Goal: Task Accomplishment & Management: Use online tool/utility

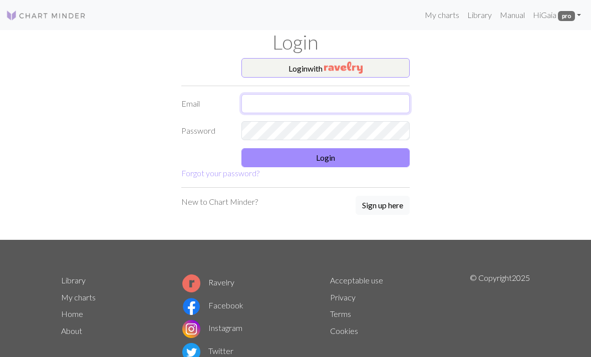
type input "[EMAIL_ADDRESS][DOMAIN_NAME]"
click at [368, 155] on button "Login" at bounding box center [325, 157] width 168 height 19
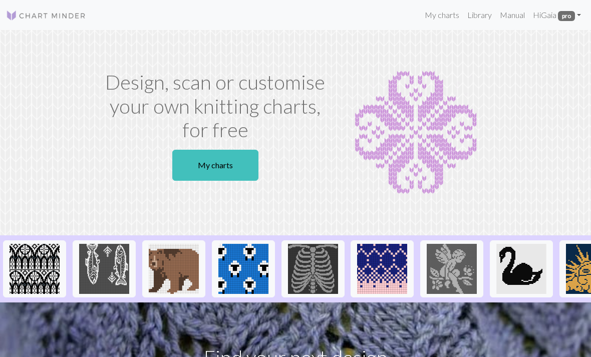
click at [447, 17] on link "My charts" at bounding box center [442, 15] width 43 height 20
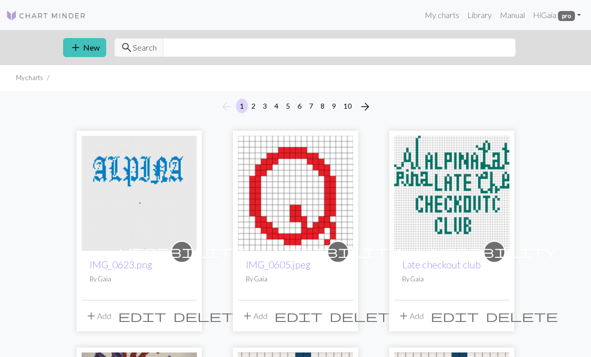
click at [141, 157] on img at bounding box center [139, 193] width 115 height 115
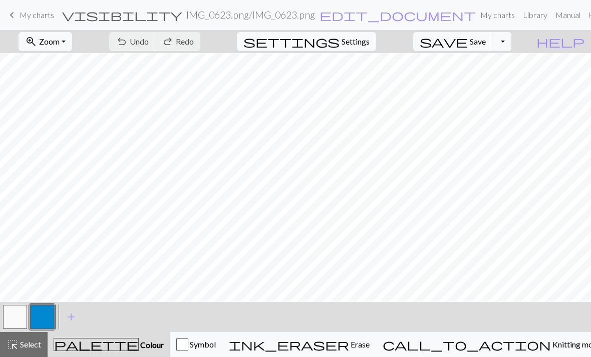
click at [72, 42] on button "zoom_in Zoom Zoom" at bounding box center [46, 41] width 54 height 19
click at [86, 61] on button "Fit all" at bounding box center [58, 64] width 79 height 16
click at [72, 44] on button "zoom_in Zoom Zoom" at bounding box center [46, 41] width 54 height 19
click at [92, 61] on button "Fit all" at bounding box center [58, 64] width 79 height 16
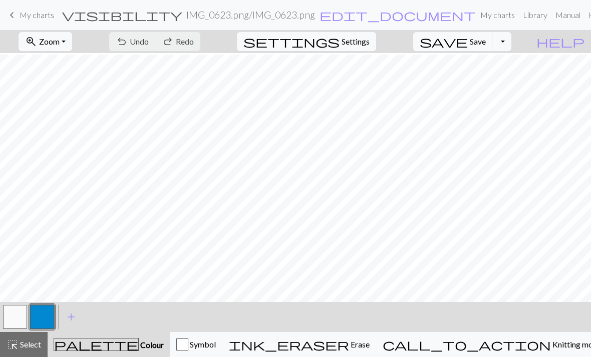
scroll to position [54, 244]
click at [26, 320] on button "button" at bounding box center [15, 317] width 24 height 24
click at [46, 316] on button "button" at bounding box center [42, 317] width 24 height 24
click at [15, 316] on button "button" at bounding box center [15, 317] width 24 height 24
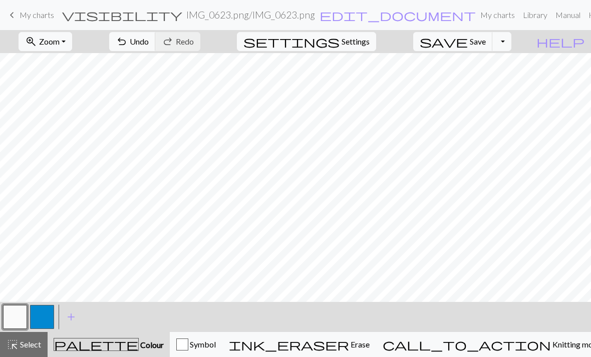
click at [42, 323] on button "button" at bounding box center [42, 317] width 24 height 24
click at [149, 40] on span "Undo" at bounding box center [139, 42] width 19 height 10
click at [149, 37] on span "Undo" at bounding box center [139, 42] width 19 height 10
click at [149, 40] on span "Undo" at bounding box center [139, 42] width 19 height 10
click at [149, 42] on span "Undo" at bounding box center [139, 42] width 19 height 10
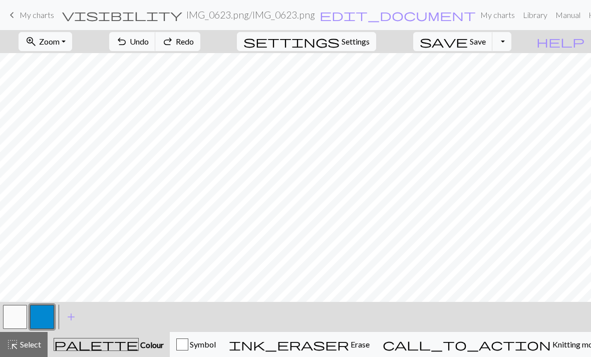
click at [149, 41] on span "Undo" at bounding box center [139, 42] width 19 height 10
click at [149, 39] on span "Undo" at bounding box center [139, 42] width 19 height 10
click at [149, 38] on span "Undo" at bounding box center [139, 42] width 19 height 10
click at [156, 36] on button "undo Undo Undo" at bounding box center [132, 41] width 47 height 19
click at [149, 39] on span "Undo" at bounding box center [139, 42] width 19 height 10
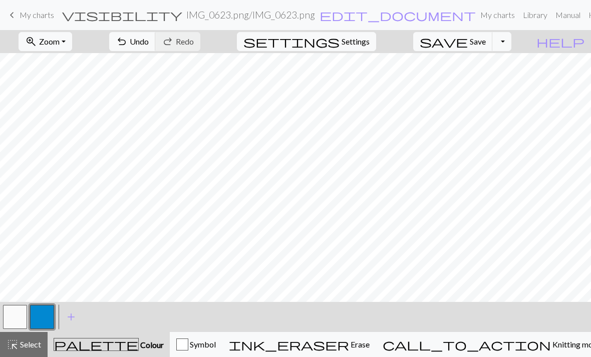
click at [149, 40] on span "Undo" at bounding box center [139, 42] width 19 height 10
click at [149, 46] on span "Undo" at bounding box center [139, 42] width 19 height 10
click at [149, 42] on span "Undo" at bounding box center [139, 42] width 19 height 10
click at [149, 41] on span "Undo" at bounding box center [139, 42] width 19 height 10
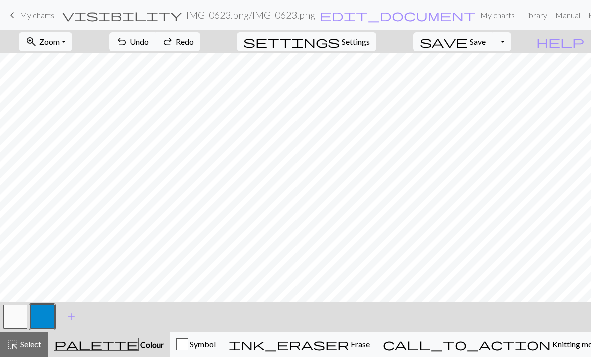
click at [203, 28] on nav "keyboard_arrow_left My charts visibility IMG_0623.png / IMG_0623.png edit_docum…" at bounding box center [295, 15] width 591 height 30
click at [206, 20] on h2 "IMG_0623.png / IMG_0623.png" at bounding box center [250, 15] width 129 height 12
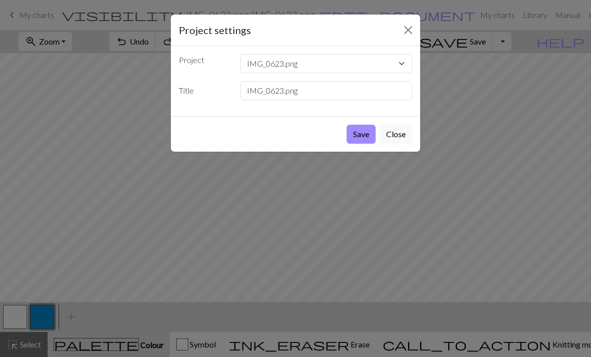
click at [409, 30] on button "Close" at bounding box center [408, 30] width 16 height 16
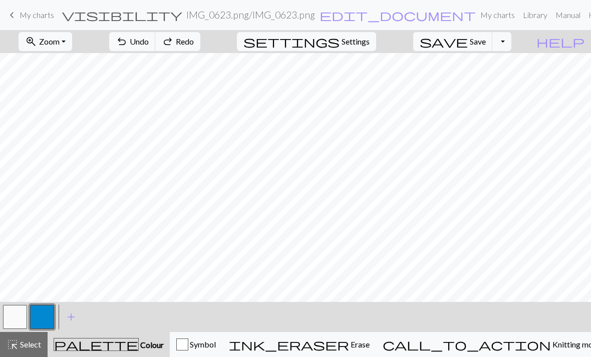
click at [149, 45] on span "Undo" at bounding box center [139, 42] width 19 height 10
click at [156, 50] on button "undo Undo Undo" at bounding box center [132, 41] width 47 height 19
click at [156, 45] on button "undo Undo Undo" at bounding box center [132, 41] width 47 height 19
click at [128, 42] on span "undo" at bounding box center [122, 42] width 12 height 14
click at [19, 318] on button "button" at bounding box center [15, 317] width 24 height 24
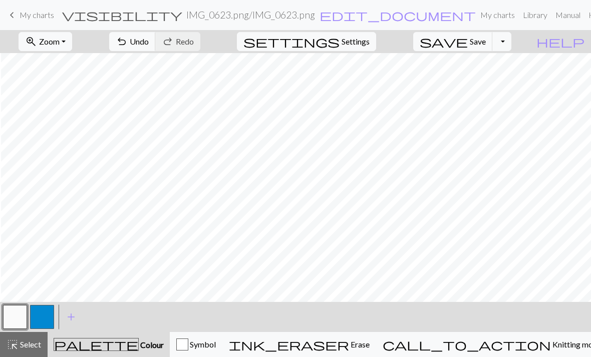
scroll to position [94, 277]
click at [49, 318] on button "button" at bounding box center [42, 317] width 24 height 24
click at [25, 318] on button "button" at bounding box center [15, 317] width 24 height 24
click at [15, 310] on button "button" at bounding box center [15, 317] width 24 height 24
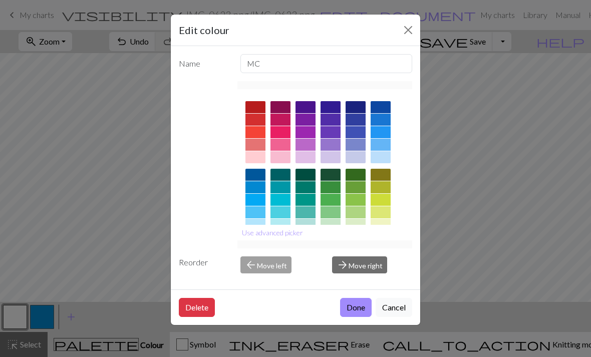
click at [410, 30] on button "Close" at bounding box center [408, 30] width 16 height 16
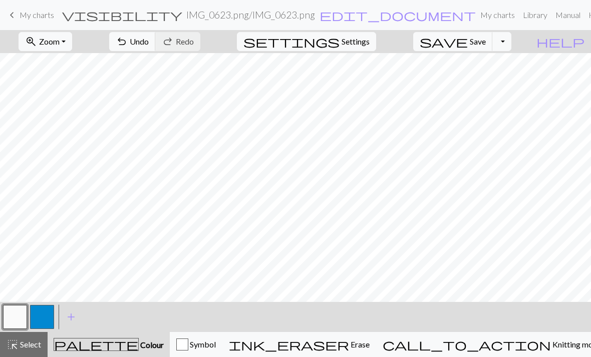
click at [53, 320] on button "button" at bounding box center [42, 317] width 24 height 24
click at [128, 40] on span "undo" at bounding box center [122, 42] width 12 height 14
click at [16, 313] on button "button" at bounding box center [15, 317] width 24 height 24
click at [35, 305] on button "button" at bounding box center [42, 317] width 24 height 24
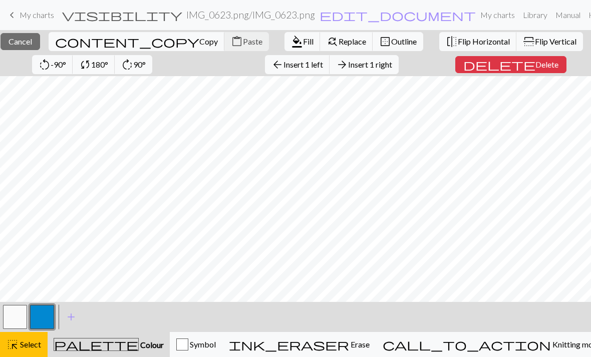
click at [399, 70] on button "arrow_forward Insert 1 right" at bounding box center [363, 64] width 69 height 19
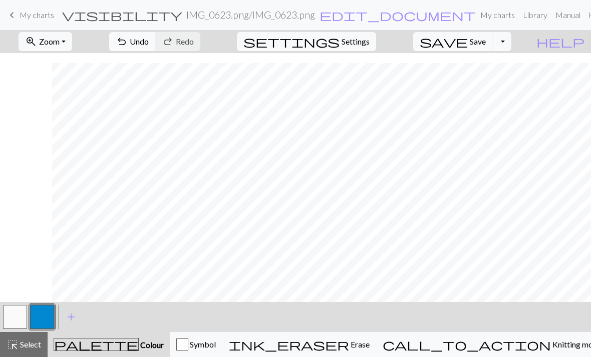
scroll to position [74, 328]
click at [24, 306] on button "button" at bounding box center [15, 317] width 24 height 24
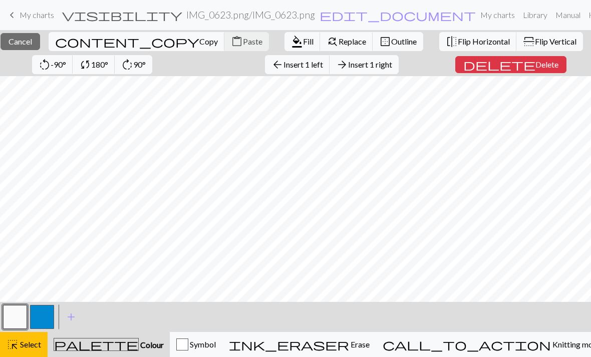
click at [547, 72] on button "delete Delete" at bounding box center [510, 64] width 111 height 17
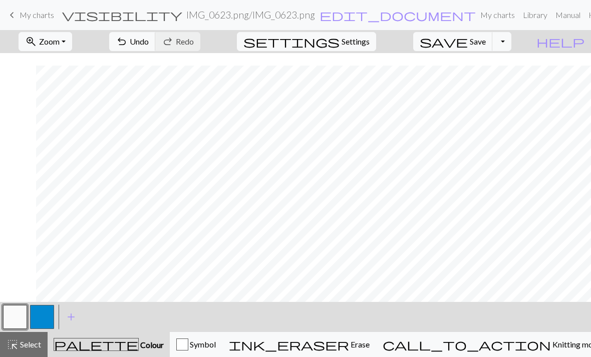
scroll to position [50, 320]
click at [41, 324] on button "button" at bounding box center [42, 317] width 24 height 24
click at [156, 35] on button "undo Undo Undo" at bounding box center [132, 41] width 47 height 19
click at [149, 46] on span "Undo" at bounding box center [139, 42] width 19 height 10
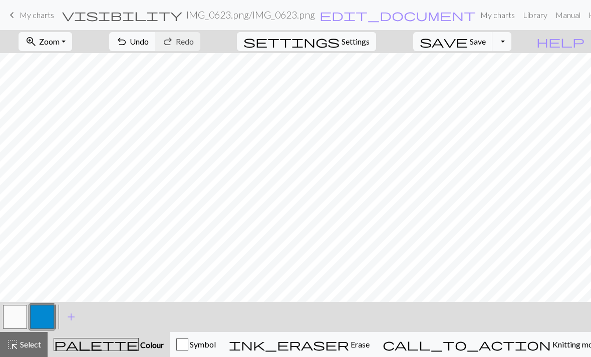
click at [17, 313] on button "button" at bounding box center [15, 317] width 24 height 24
click at [44, 320] on button "button" at bounding box center [42, 317] width 24 height 24
click at [485, 48] on button "save Save Save" at bounding box center [453, 41] width 80 height 19
click at [149, 41] on span "Undo" at bounding box center [139, 42] width 19 height 10
click at [149, 37] on span "Undo" at bounding box center [139, 42] width 19 height 10
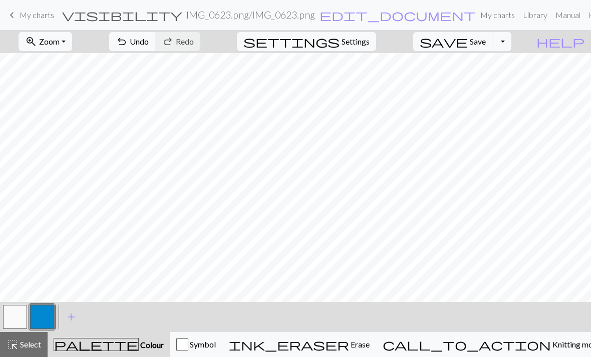
click at [156, 49] on button "undo Undo Undo" at bounding box center [132, 41] width 47 height 19
click at [156, 36] on button "undo Undo Undo" at bounding box center [132, 41] width 47 height 19
click at [8, 345] on span "highlight_alt" at bounding box center [13, 344] width 12 height 14
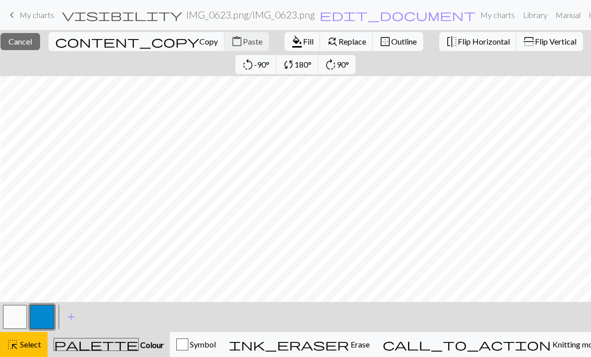
scroll to position [21, 270]
click at [32, 45] on span "Cancel" at bounding box center [21, 42] width 24 height 10
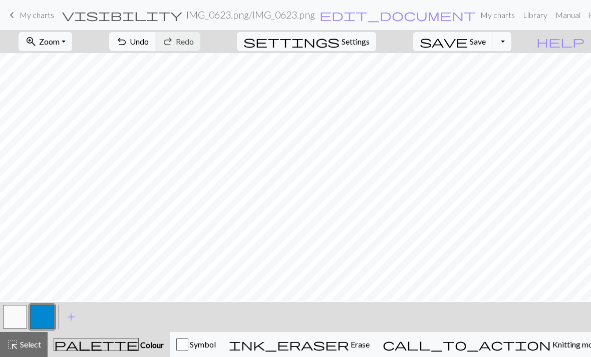
scroll to position [64, 199]
click at [11, 313] on button "button" at bounding box center [15, 317] width 24 height 24
click at [37, 310] on button "button" at bounding box center [42, 317] width 24 height 24
click at [128, 41] on span "undo" at bounding box center [122, 42] width 12 height 14
click at [156, 36] on button "undo Undo Undo" at bounding box center [132, 41] width 47 height 19
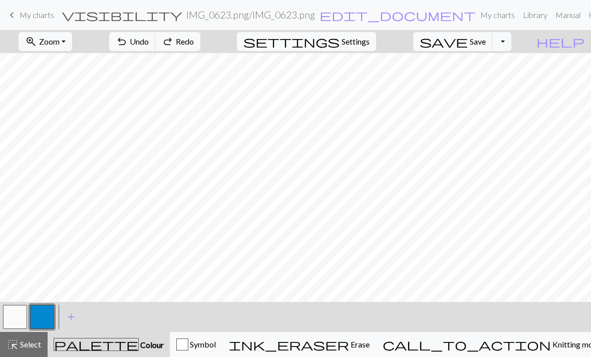
click at [486, 44] on span "Save" at bounding box center [478, 42] width 16 height 10
click at [60, 46] on span "Zoom" at bounding box center [49, 42] width 21 height 10
click at [56, 61] on button "Fit all" at bounding box center [58, 64] width 79 height 16
click at [53, 22] on link "keyboard_arrow_left My charts" at bounding box center [30, 15] width 48 height 17
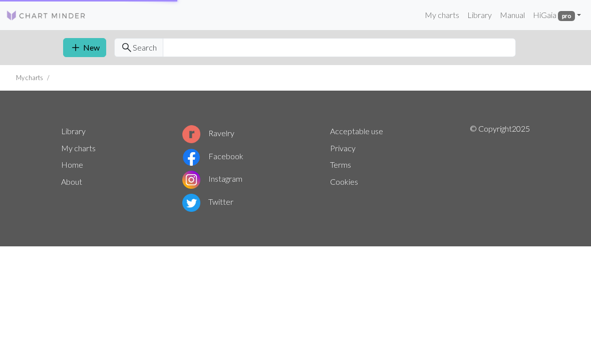
click at [76, 47] on span "add" at bounding box center [76, 48] width 12 height 14
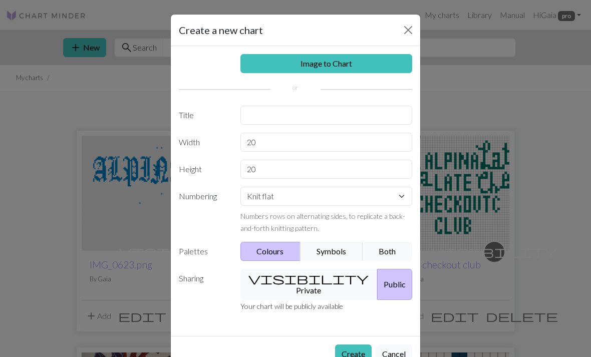
click at [415, 27] on button "Close" at bounding box center [408, 30] width 16 height 16
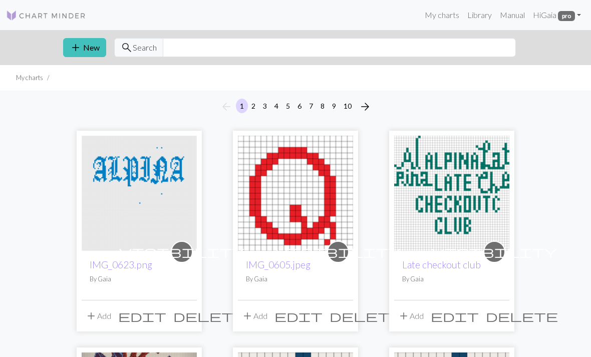
click at [126, 155] on img at bounding box center [139, 193] width 115 height 115
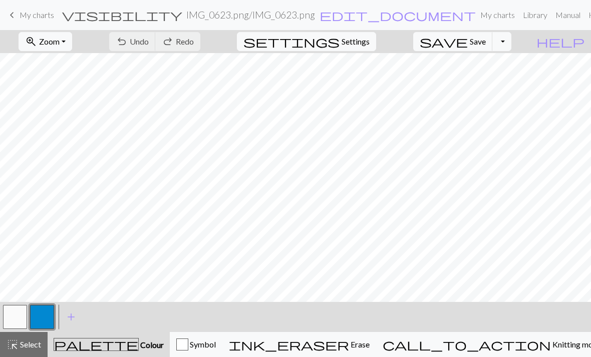
click at [60, 40] on span "Zoom" at bounding box center [49, 42] width 21 height 10
click at [67, 69] on button "Fit all" at bounding box center [58, 64] width 79 height 16
click at [149, 45] on span "Undo" at bounding box center [139, 42] width 19 height 10
click at [60, 45] on span "Zoom" at bounding box center [49, 42] width 21 height 10
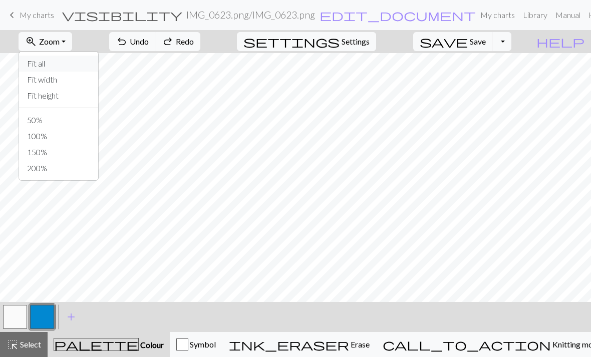
click at [82, 64] on button "Fit all" at bounding box center [58, 64] width 79 height 16
